Goal: Check status

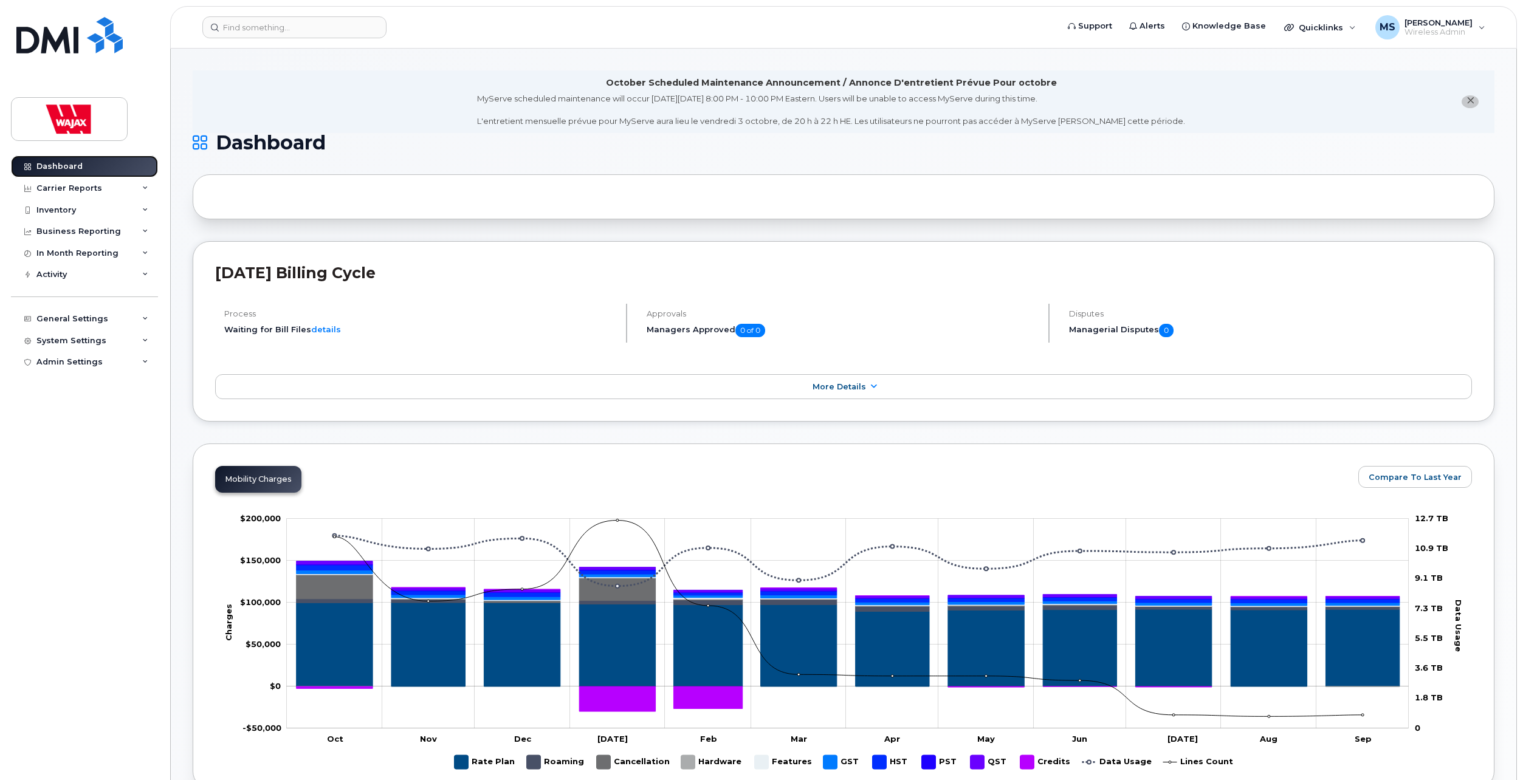
click at [57, 157] on link "Dashboard" at bounding box center [84, 167] width 147 height 22
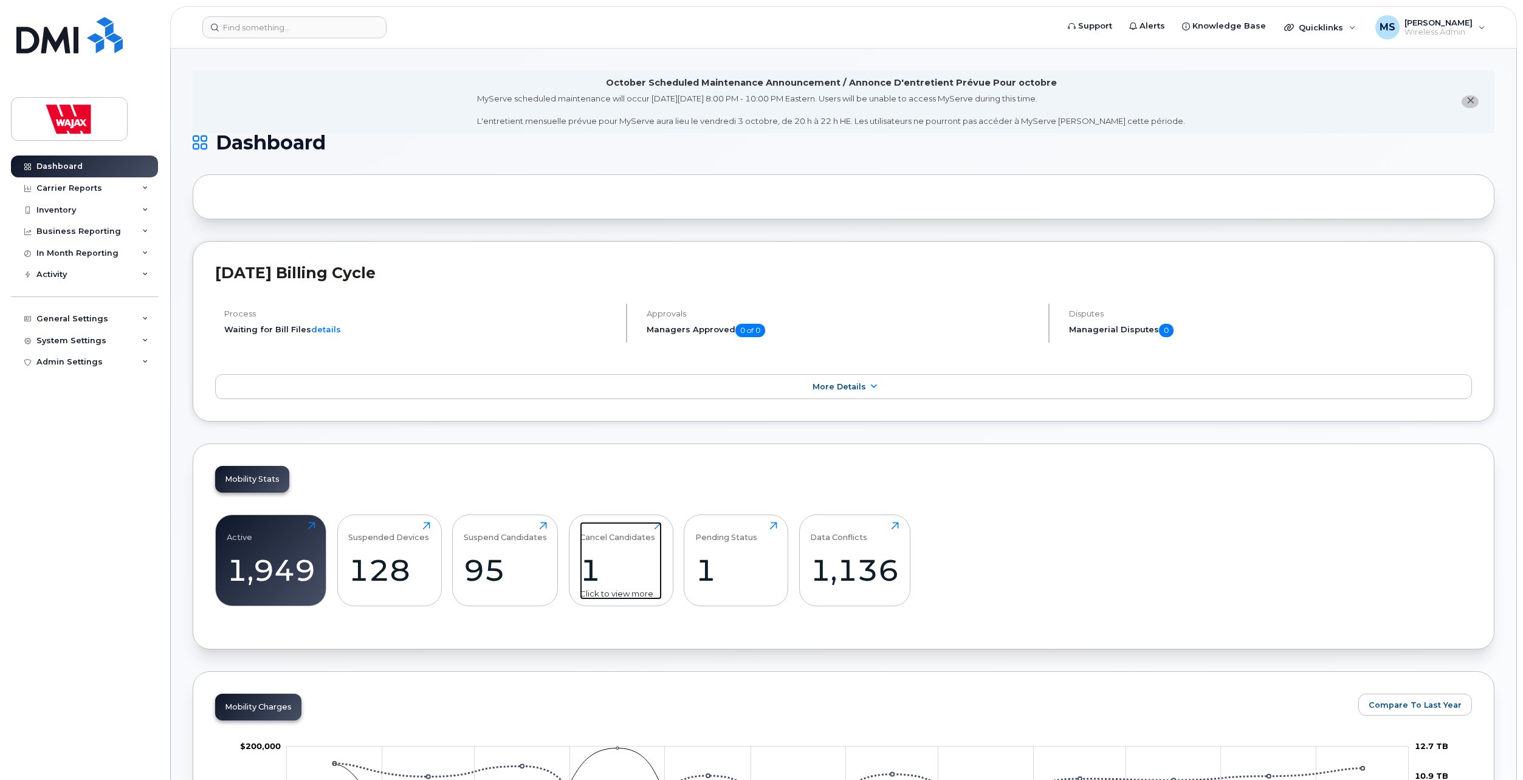
click at [593, 580] on div "1" at bounding box center [621, 571] width 82 height 36
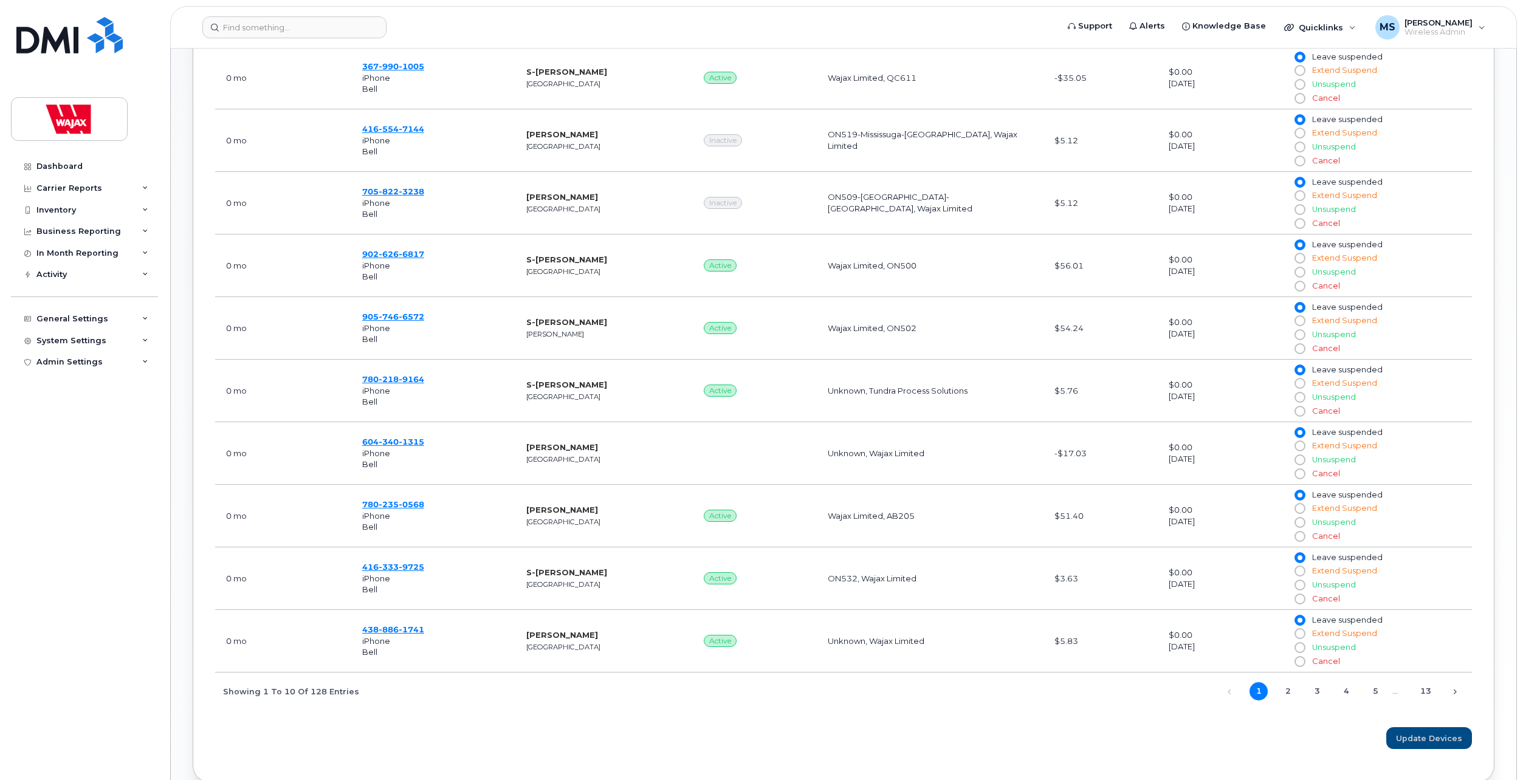
scroll to position [630, 0]
